Goal: Task Accomplishment & Management: Use online tool/utility

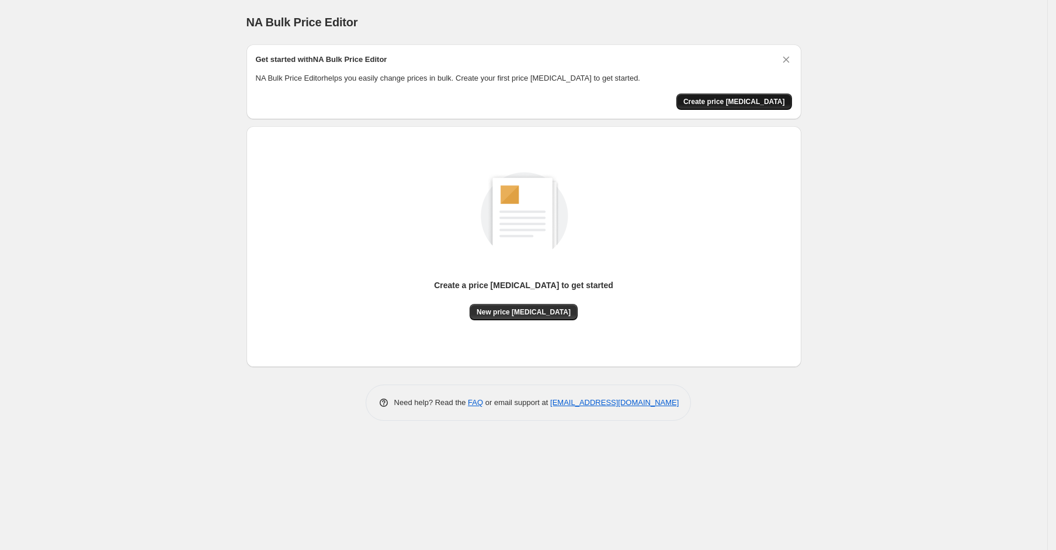
click at [716, 102] on span "Create price change job" at bounding box center [735, 101] width 102 height 9
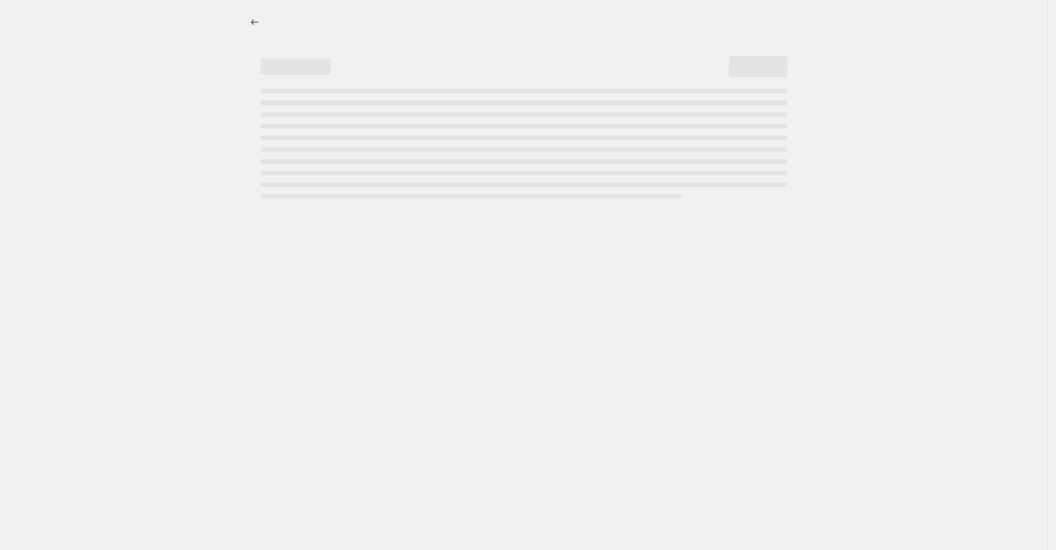
select select "percentage"
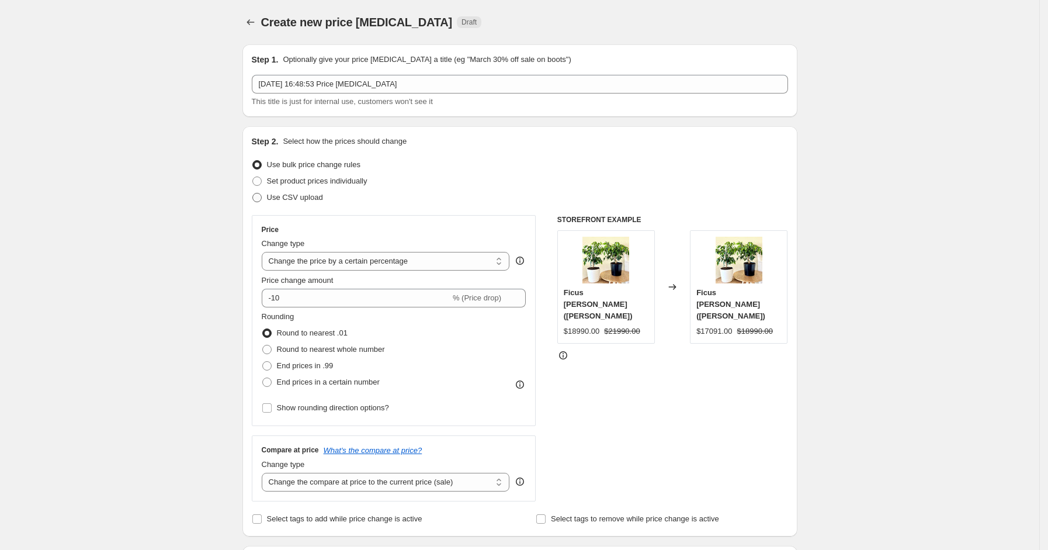
click at [276, 195] on span "Use CSV upload" at bounding box center [295, 197] width 56 height 9
click at [253, 193] on input "Use CSV upload" at bounding box center [252, 193] width 1 height 1
radio input "true"
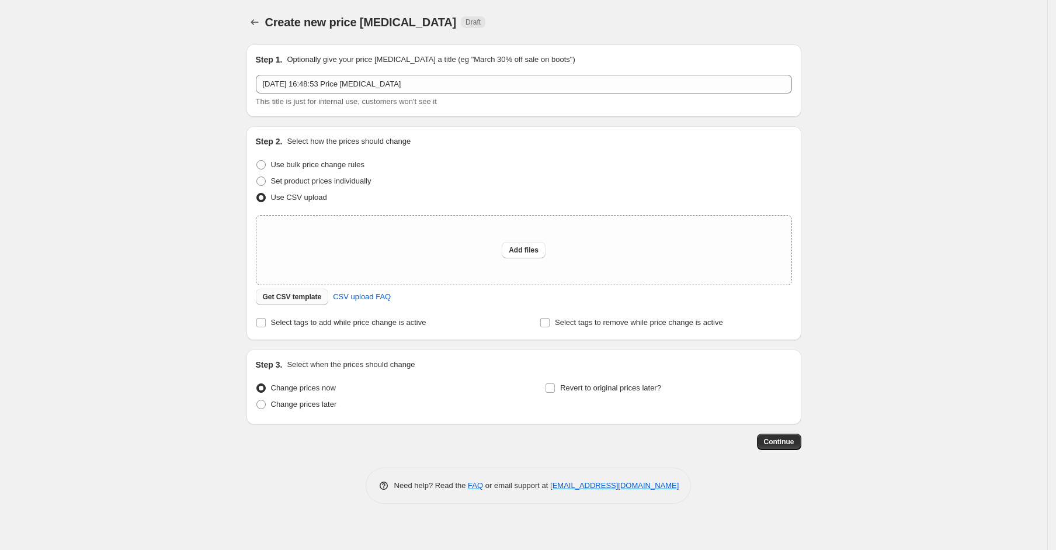
click at [297, 295] on span "Get CSV template" at bounding box center [292, 296] width 59 height 9
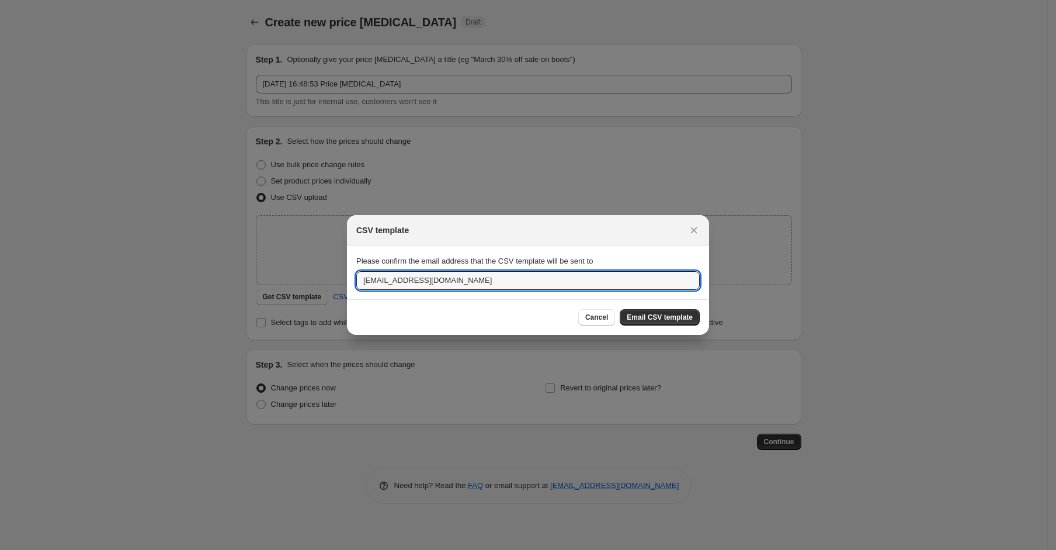
drag, startPoint x: 481, startPoint y: 279, endPoint x: 251, endPoint y: 251, distance: 231.9
click at [251, 549] on div "CSV template Please confirm the email address that the CSV template will be sen…" at bounding box center [528, 550] width 1056 height 0
type input "contacto@digitalizame.cl"
click at [662, 317] on span "Email CSV template" at bounding box center [660, 317] width 66 height 9
